Goal: Navigation & Orientation: Find specific page/section

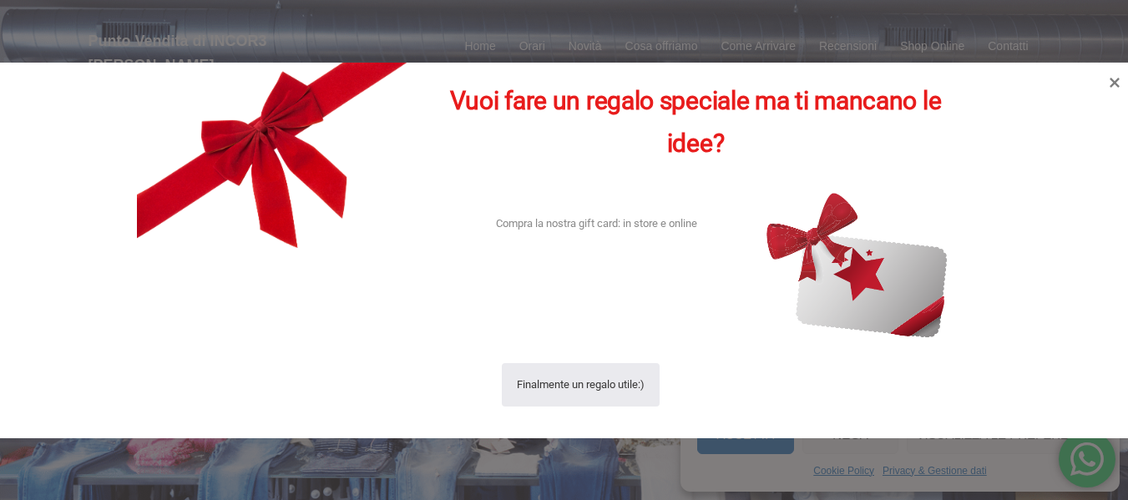
scroll to position [83, 0]
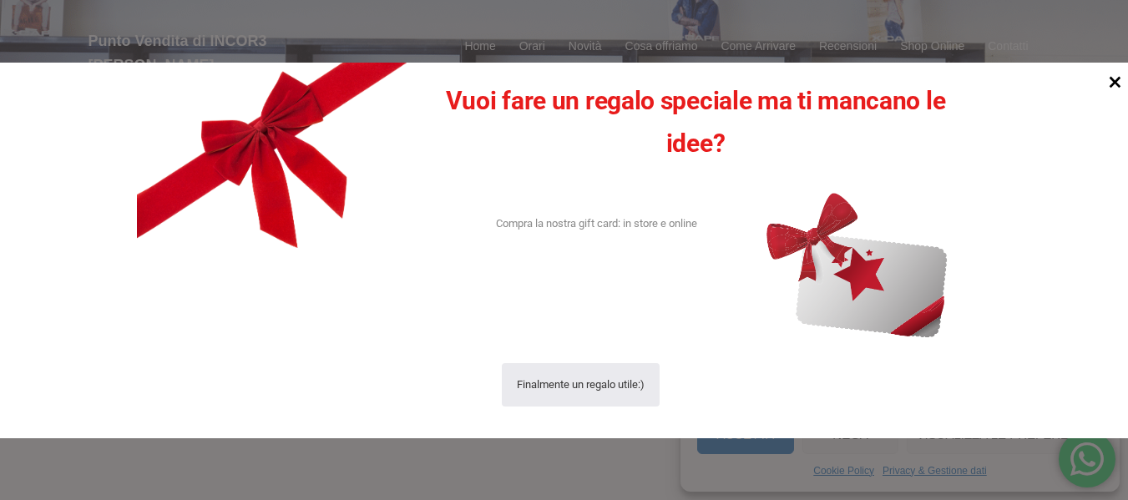
click at [1118, 84] on icon at bounding box center [1114, 81] width 23 height 23
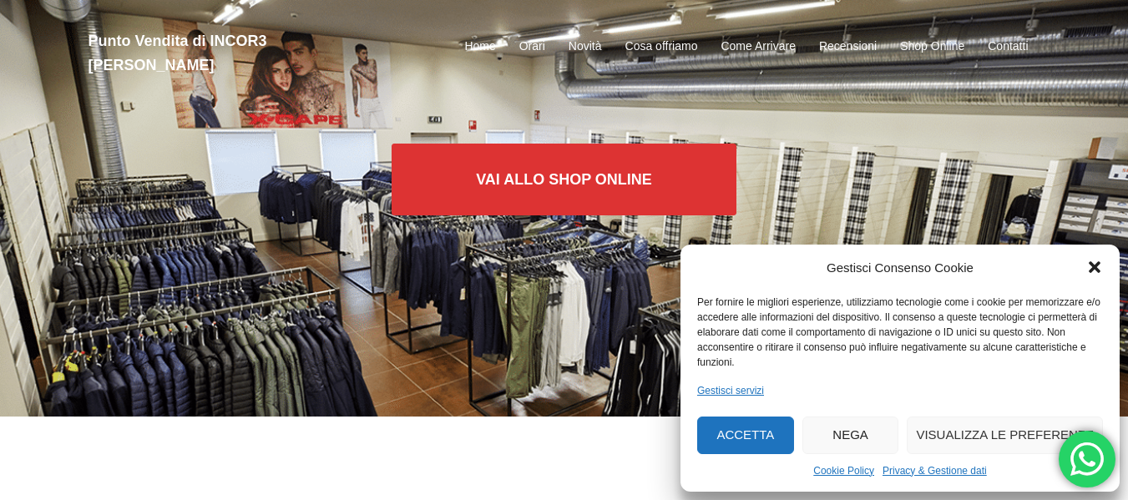
click at [1089, 269] on icon "Chiudi la finestra di dialogo" at bounding box center [1094, 267] width 17 height 17
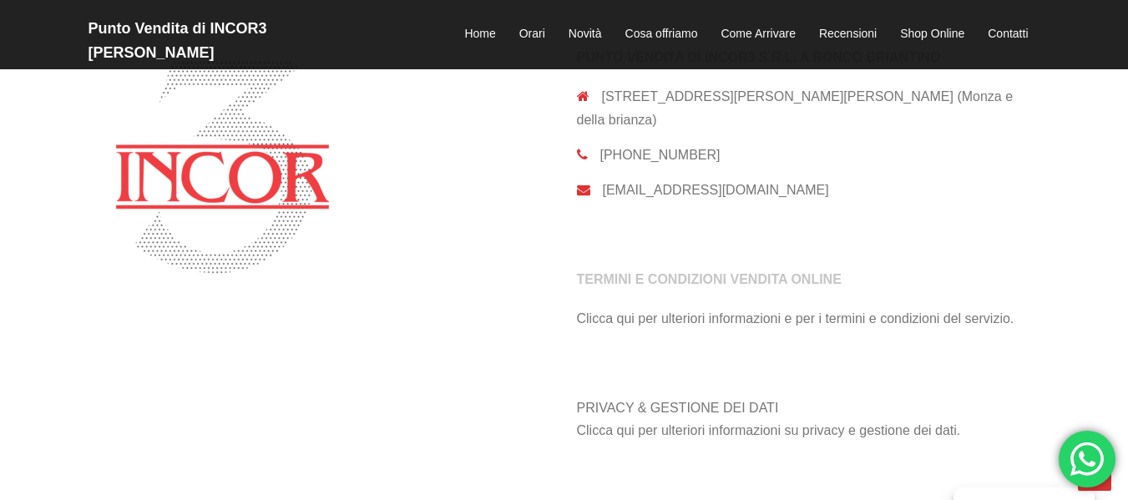
scroll to position [3681, 0]
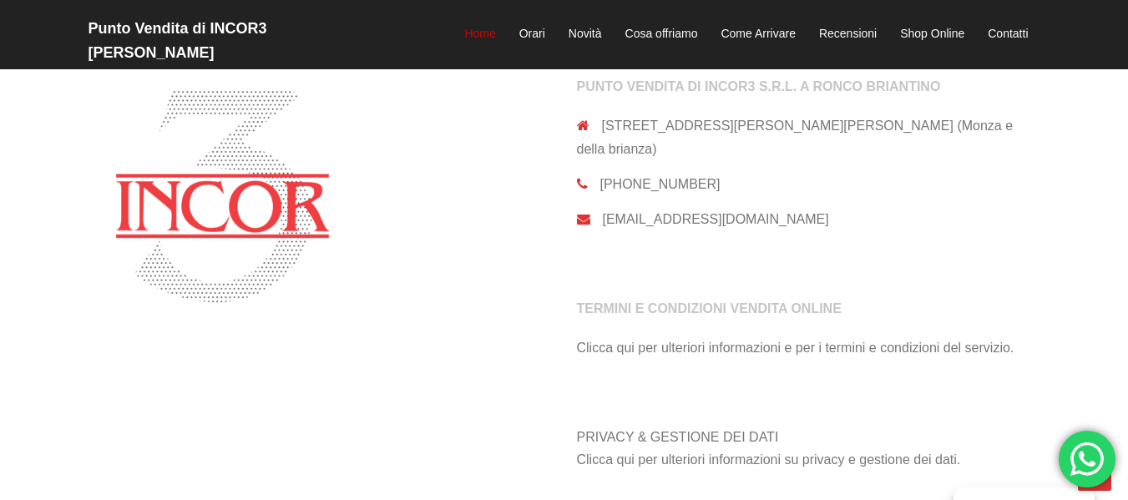
click at [472, 24] on link "Home" at bounding box center [479, 34] width 31 height 20
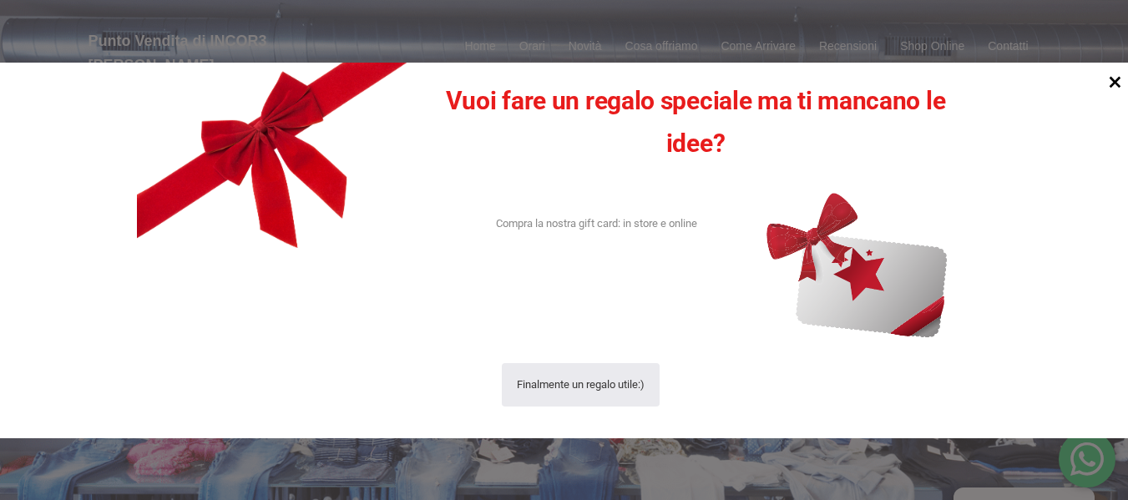
click at [1119, 84] on icon at bounding box center [1114, 81] width 23 height 23
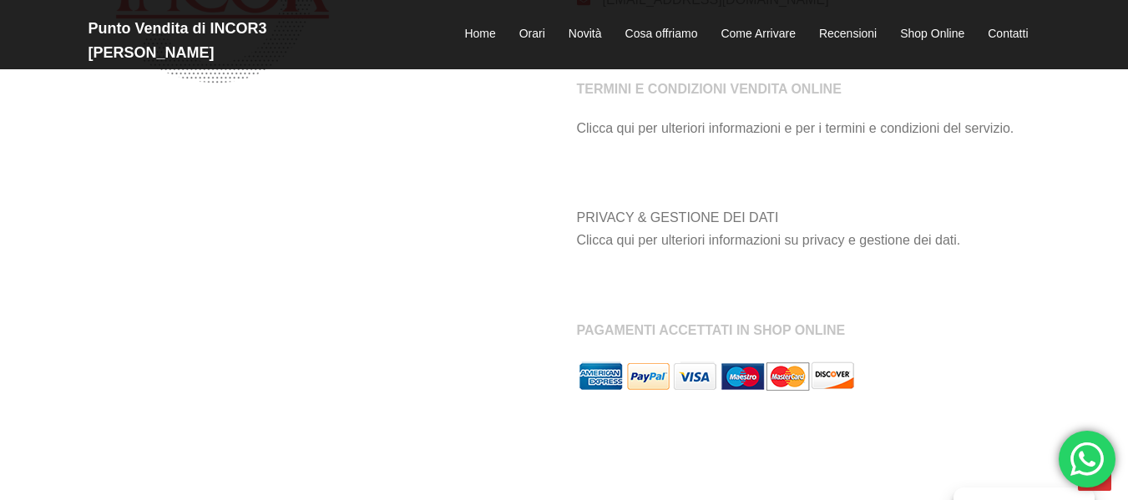
scroll to position [3954, 0]
